Goal: Information Seeking & Learning: Learn about a topic

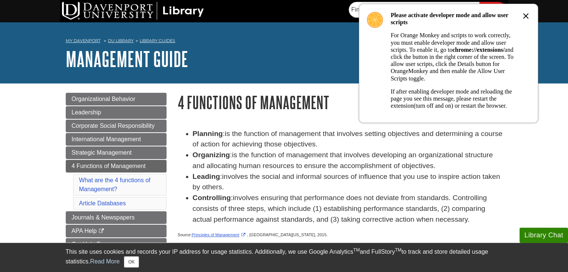
click at [527, 17] on icon at bounding box center [525, 16] width 9 height 9
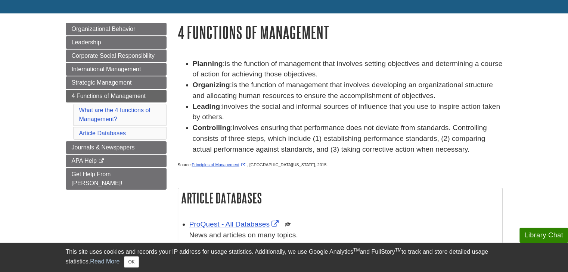
scroll to position [75, 0]
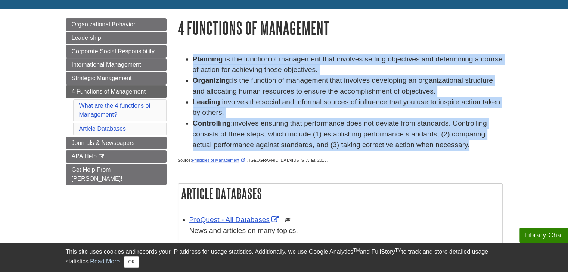
drag, startPoint x: 464, startPoint y: 147, endPoint x: 198, endPoint y: 60, distance: 279.5
click at [196, 56] on ul "Planning : is the function of management that involves setting objectives and d…" at bounding box center [340, 102] width 325 height 97
click at [275, 106] on span "involves the social and informal sources of influence that you use to inspire a…" at bounding box center [346, 107] width 307 height 19
drag, startPoint x: 467, startPoint y: 148, endPoint x: 174, endPoint y: 59, distance: 305.9
click at [174, 59] on div "Planning : is the function of management that involves setting objectives and d…" at bounding box center [340, 180] width 336 height 267
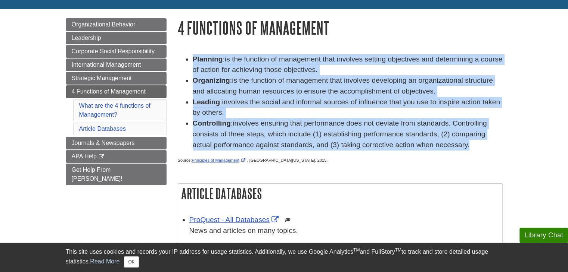
click at [252, 82] on span "is the function of management that involves developing an organizational struct…" at bounding box center [343, 86] width 300 height 19
drag, startPoint x: 466, startPoint y: 148, endPoint x: 189, endPoint y: 51, distance: 293.8
click at [189, 51] on div "Planning : is the function of management that involves setting objectives and d…" at bounding box center [340, 180] width 336 height 267
click at [262, 86] on li "Organizing : is the function of management that involves developing an organiza…" at bounding box center [348, 86] width 310 height 22
click at [427, 148] on span "involves ensuring that performance does not deviate from standards. Controlling…" at bounding box center [340, 133] width 294 height 29
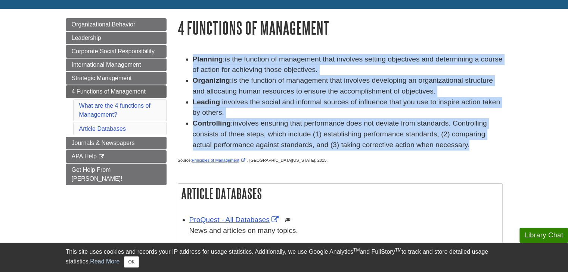
drag, startPoint x: 464, startPoint y: 149, endPoint x: 181, endPoint y: 59, distance: 296.4
click at [181, 59] on ul "Planning : is the function of management that involves setting objectives and d…" at bounding box center [340, 102] width 325 height 97
click at [290, 79] on span "is the function of management that involves developing an organizational struct…" at bounding box center [343, 86] width 300 height 19
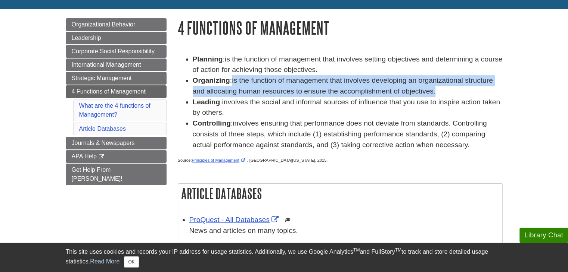
drag, startPoint x: 442, startPoint y: 91, endPoint x: 234, endPoint y: 83, distance: 208.1
click at [234, 83] on li "Organizing : is the function of management that involves developing an organiza…" at bounding box center [348, 86] width 310 height 22
drag, startPoint x: 259, startPoint y: 82, endPoint x: 264, endPoint y: 81, distance: 4.7
copy span "is the function of management that involves developing an organizational struct…"
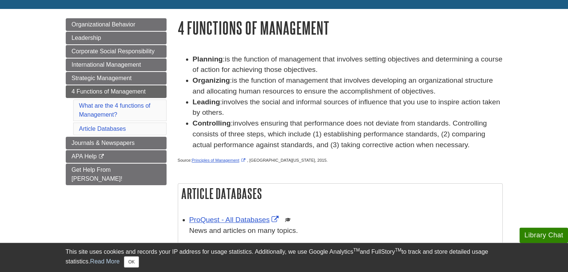
drag, startPoint x: 260, startPoint y: 123, endPoint x: 252, endPoint y: 119, distance: 8.3
click at [257, 123] on span "involves ensuring that performance does not deviate from standards. Controlling…" at bounding box center [340, 133] width 294 height 29
drag, startPoint x: 225, startPoint y: 112, endPoint x: 233, endPoint y: 103, distance: 11.9
click at [226, 103] on li "Leading : involves the social and informal sources of influence that you use to…" at bounding box center [348, 108] width 310 height 22
drag, startPoint x: 234, startPoint y: 103, endPoint x: 228, endPoint y: 112, distance: 10.2
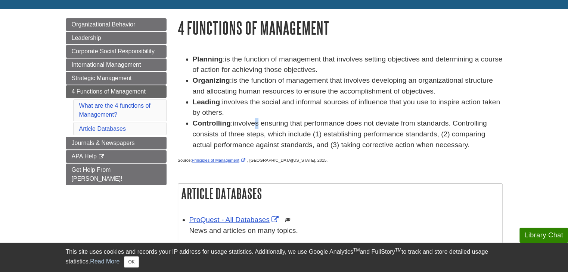
click at [228, 112] on li "Leading : involves the social and informal sources of influence that you use to…" at bounding box center [348, 108] width 310 height 22
click at [225, 112] on li "Leading : involves the social and informal sources of influence that you use to…" at bounding box center [348, 108] width 310 height 22
click at [216, 112] on span "involves the social and informal sources of influence that you use to inspire a…" at bounding box center [346, 107] width 307 height 19
drag, startPoint x: 225, startPoint y: 115, endPoint x: 225, endPoint y: 103, distance: 11.2
click at [225, 103] on li "Leading : involves the social and informal sources of influence that you use to…" at bounding box center [348, 108] width 310 height 22
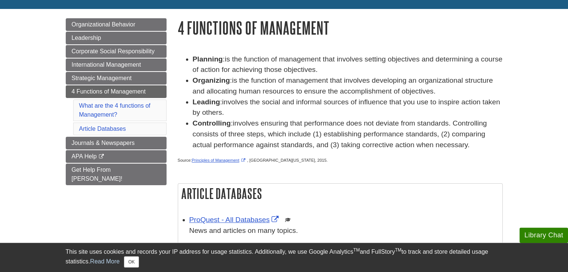
drag, startPoint x: 236, startPoint y: 102, endPoint x: 230, endPoint y: 112, distance: 12.5
click at [230, 112] on li "Leading : involves the social and informal sources of influence that you use to…" at bounding box center [348, 108] width 310 height 22
click at [225, 117] on li "Leading : involves the social and informal sources of influence that you use to…" at bounding box center [348, 108] width 310 height 22
drag, startPoint x: 226, startPoint y: 115, endPoint x: 227, endPoint y: 106, distance: 9.0
click at [225, 106] on li "Leading : involves the social and informal sources of influence that you use to…" at bounding box center [348, 108] width 310 height 22
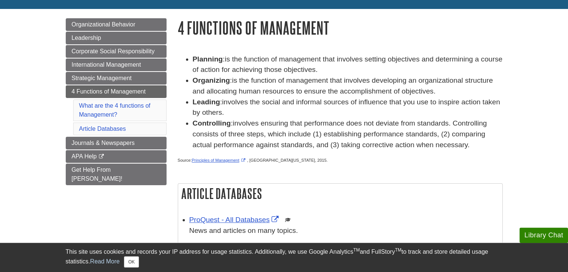
copy span "involves the social and informal sources of influence that you use to inspire a…"
click at [258, 134] on span "involves ensuring that performance does not deviate from standards. Controlling…" at bounding box center [340, 133] width 294 height 29
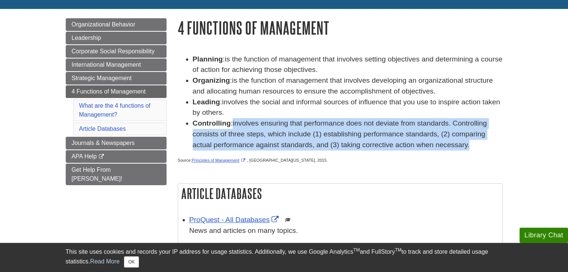
drag, startPoint x: 465, startPoint y: 147, endPoint x: 233, endPoint y: 121, distance: 233.6
click at [233, 121] on li "Controlling : involves ensuring that performance does not deviate from standard…" at bounding box center [348, 134] width 310 height 32
copy li "involves ensuring that performance does not deviate from standards. Controlling…"
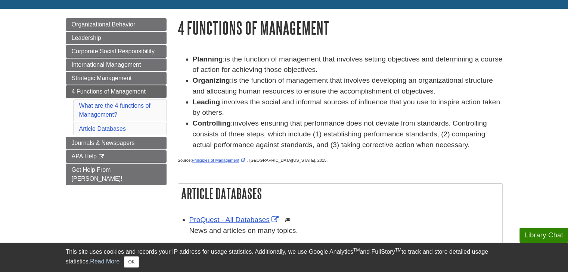
drag, startPoint x: 259, startPoint y: 117, endPoint x: 278, endPoint y: 126, distance: 21.0
click at [259, 117] on li "Leading : involves the social and informal sources of influence that you use to…" at bounding box center [348, 108] width 310 height 22
click at [399, 158] on div "Planning : is the function of management that involves setting objectives and d…" at bounding box center [340, 111] width 325 height 115
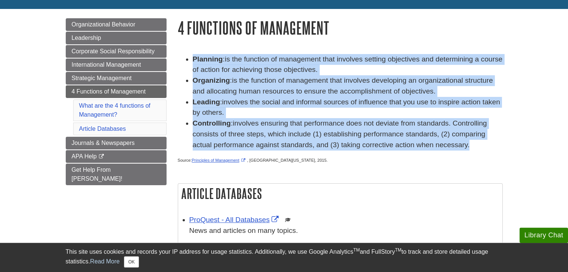
drag, startPoint x: 464, startPoint y: 148, endPoint x: 187, endPoint y: 61, distance: 290.4
click at [187, 57] on ul "Planning : is the function of management that involves setting objectives and d…" at bounding box center [340, 102] width 325 height 97
copy ul "Planning : is the function of management that involves setting objectives and d…"
click at [237, 71] on span "is the function of management that involves setting objectives and determining …" at bounding box center [348, 64] width 310 height 19
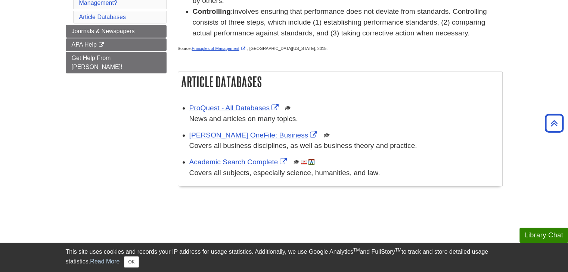
scroll to position [112, 0]
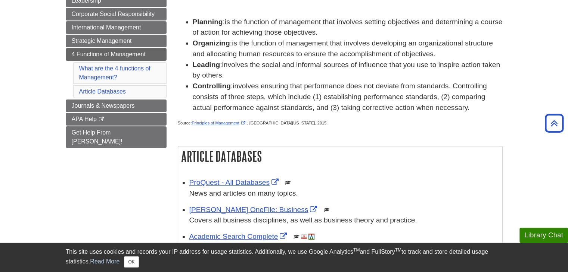
click at [224, 78] on li "Leading : involves the social and informal sources of influence that you use to…" at bounding box center [348, 71] width 310 height 22
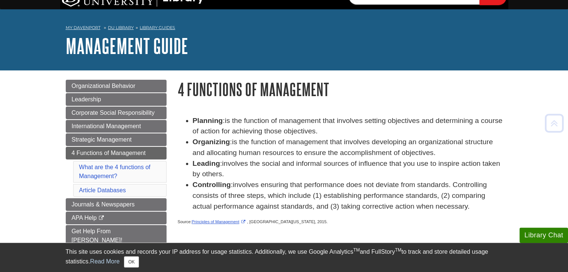
scroll to position [0, 0]
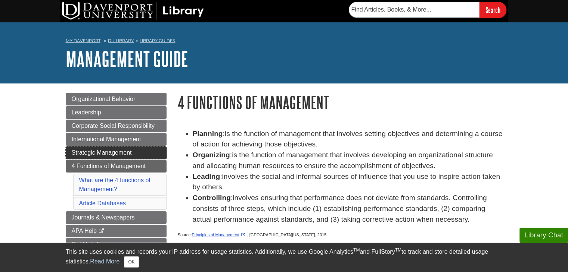
click at [142, 153] on link "Strategic Management" at bounding box center [116, 153] width 101 height 13
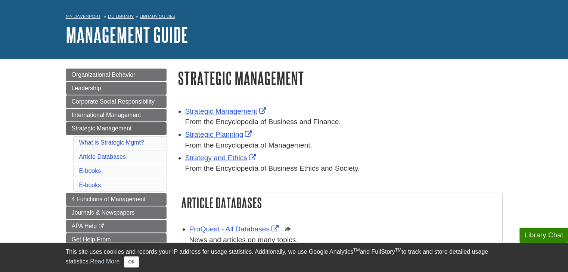
scroll to position [37, 0]
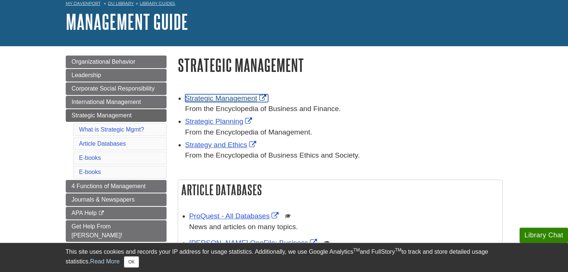
click at [233, 97] on link "Strategic Management" at bounding box center [226, 98] width 83 height 8
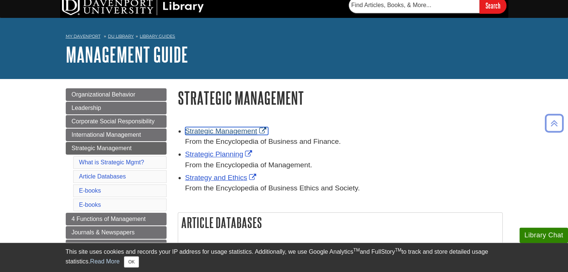
scroll to position [0, 0]
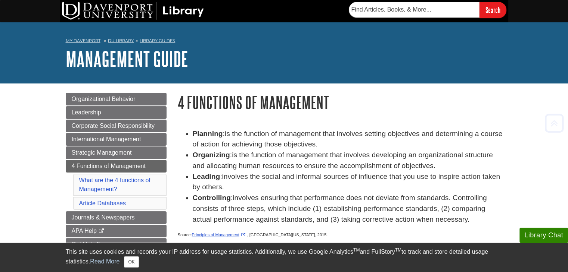
scroll to position [75, 0]
